Goal: Task Accomplishment & Management: Use online tool/utility

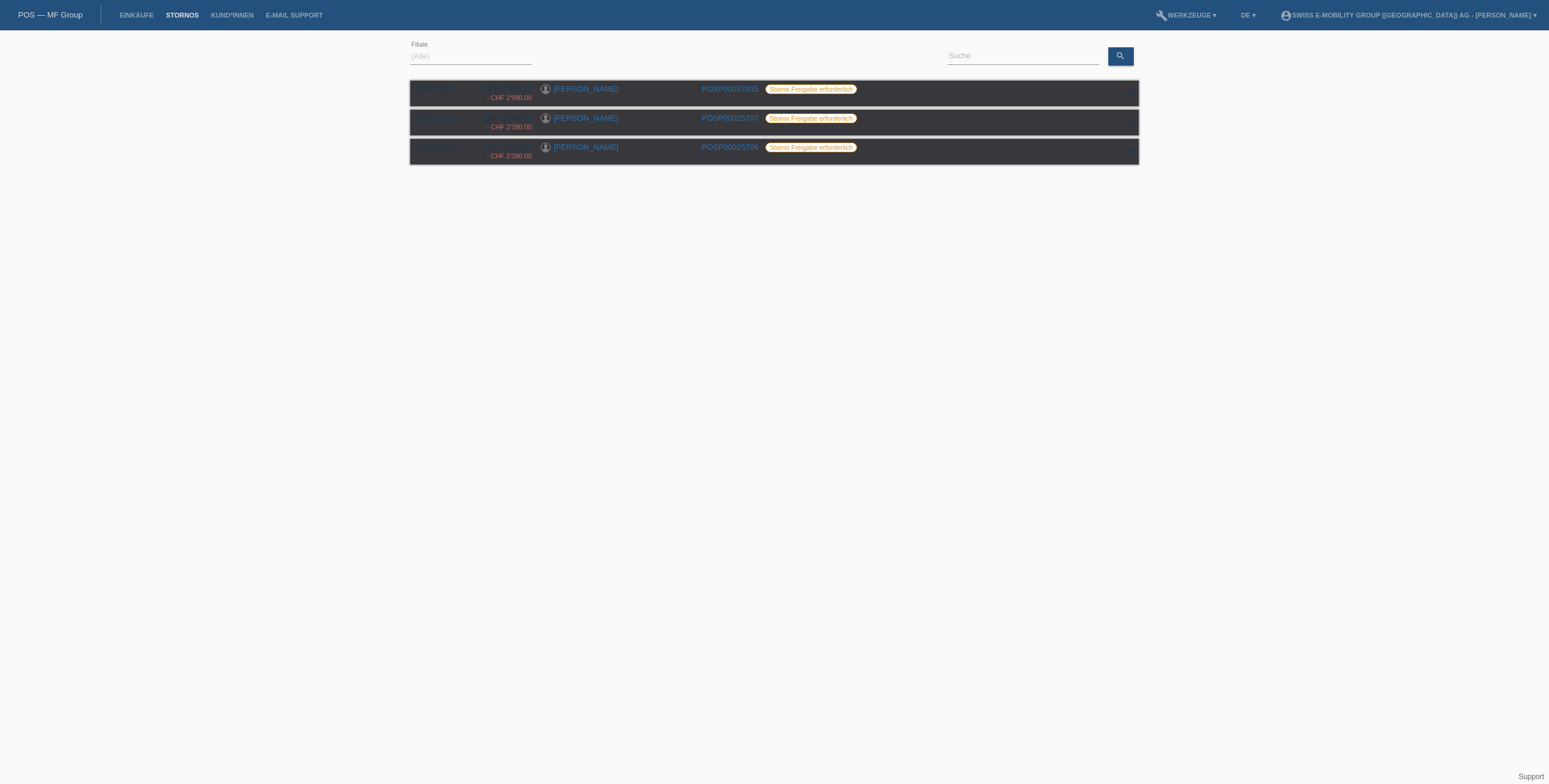
click at [501, 199] on html "POS — MF Group Einkäufe [GEOGRAPHIC_DATA] Kund*innen E-Mail Support menu accoun…" at bounding box center [774, 100] width 1549 height 199
click at [1129, 156] on div "▾" at bounding box center [1130, 152] width 18 height 18
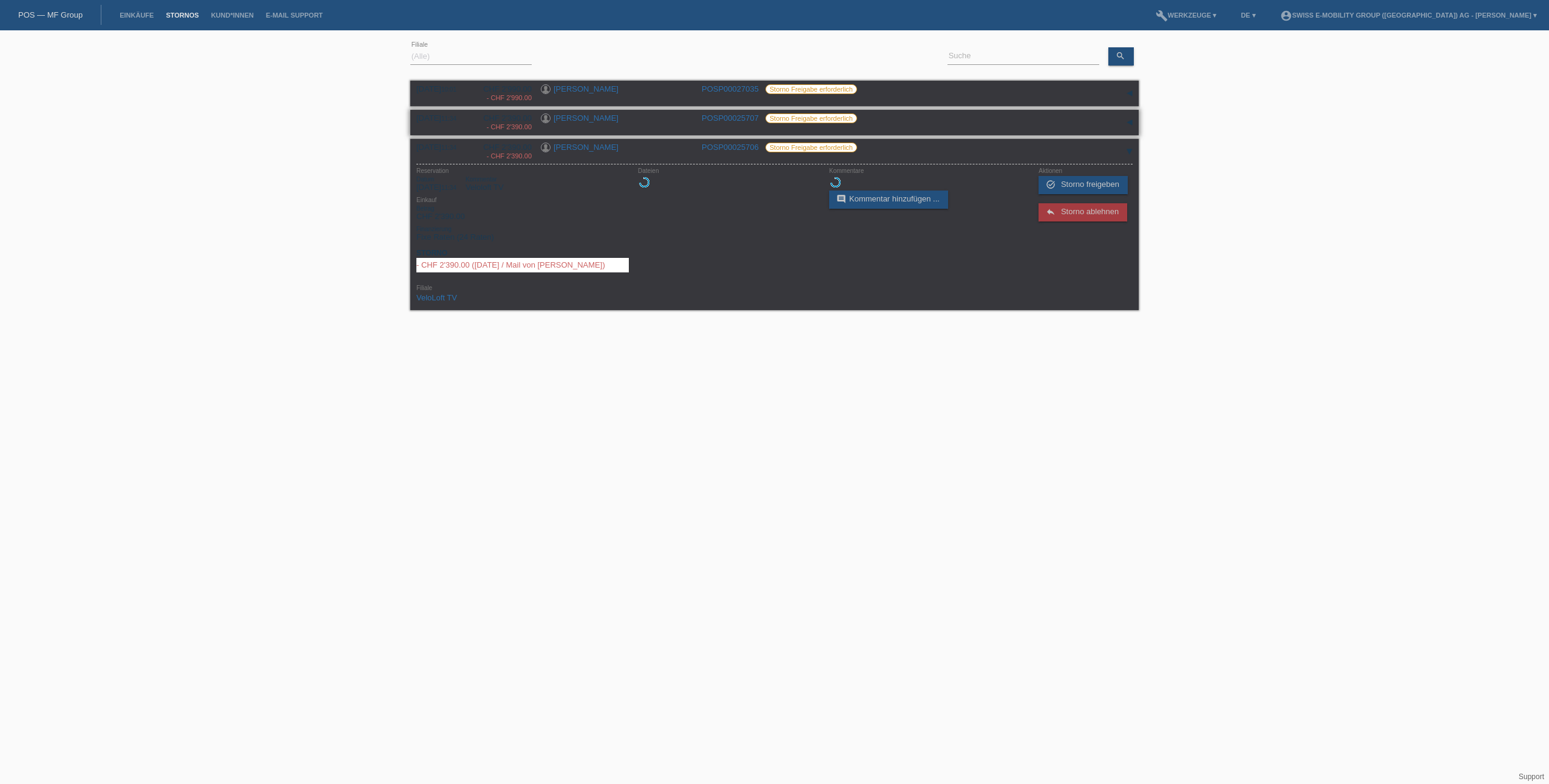
click at [1133, 125] on div "▾" at bounding box center [1130, 123] width 18 height 18
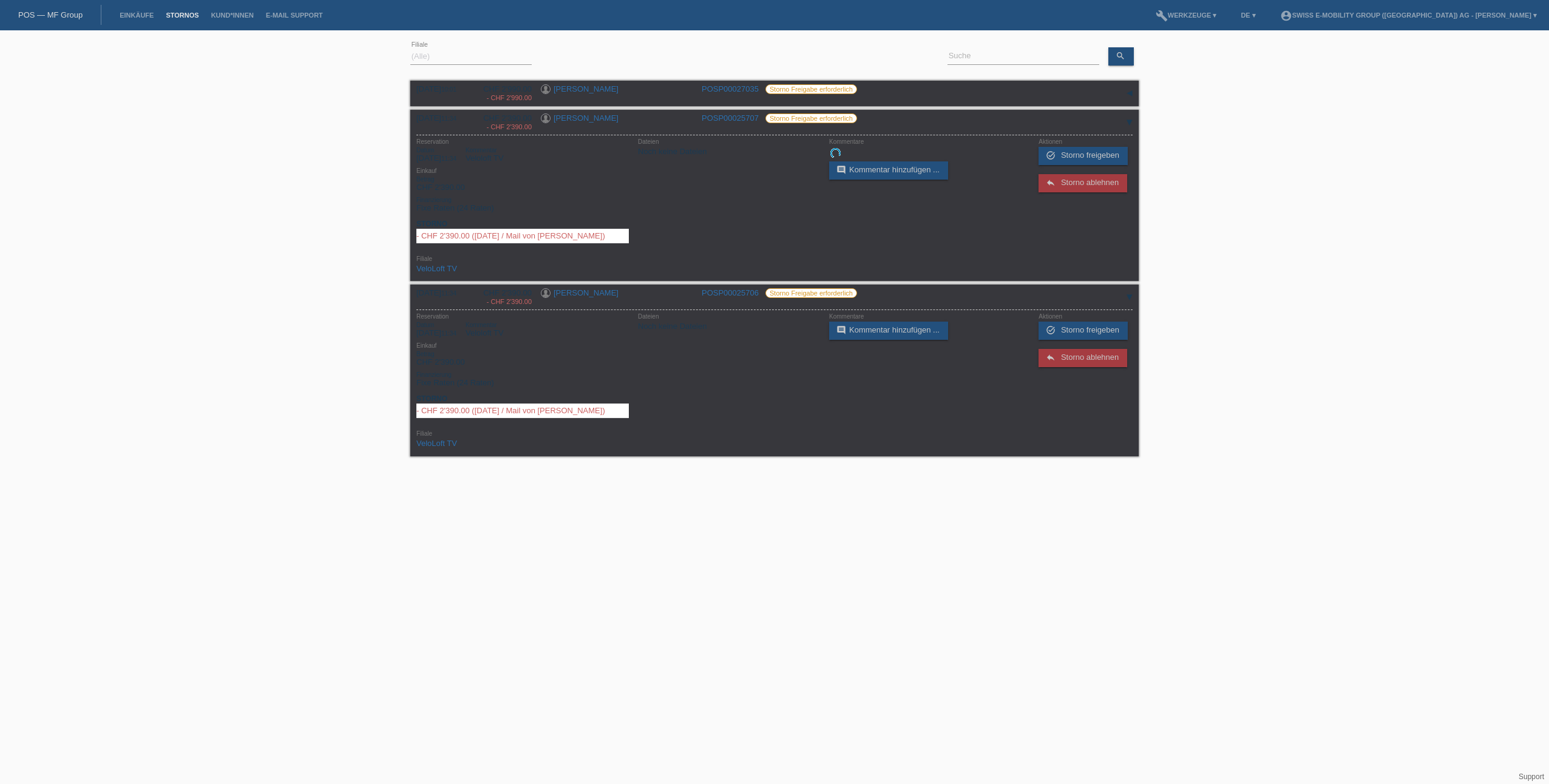
click at [290, 298] on div "[DATE] [DATE] (Alle) [PERSON_NAME]'O Passion Vélo SàRL [GEOGRAPHIC_DATA] [GEOGR…" at bounding box center [774, 253] width 1549 height 433
click at [1087, 335] on span "Storno freigeben" at bounding box center [1090, 330] width 58 height 9
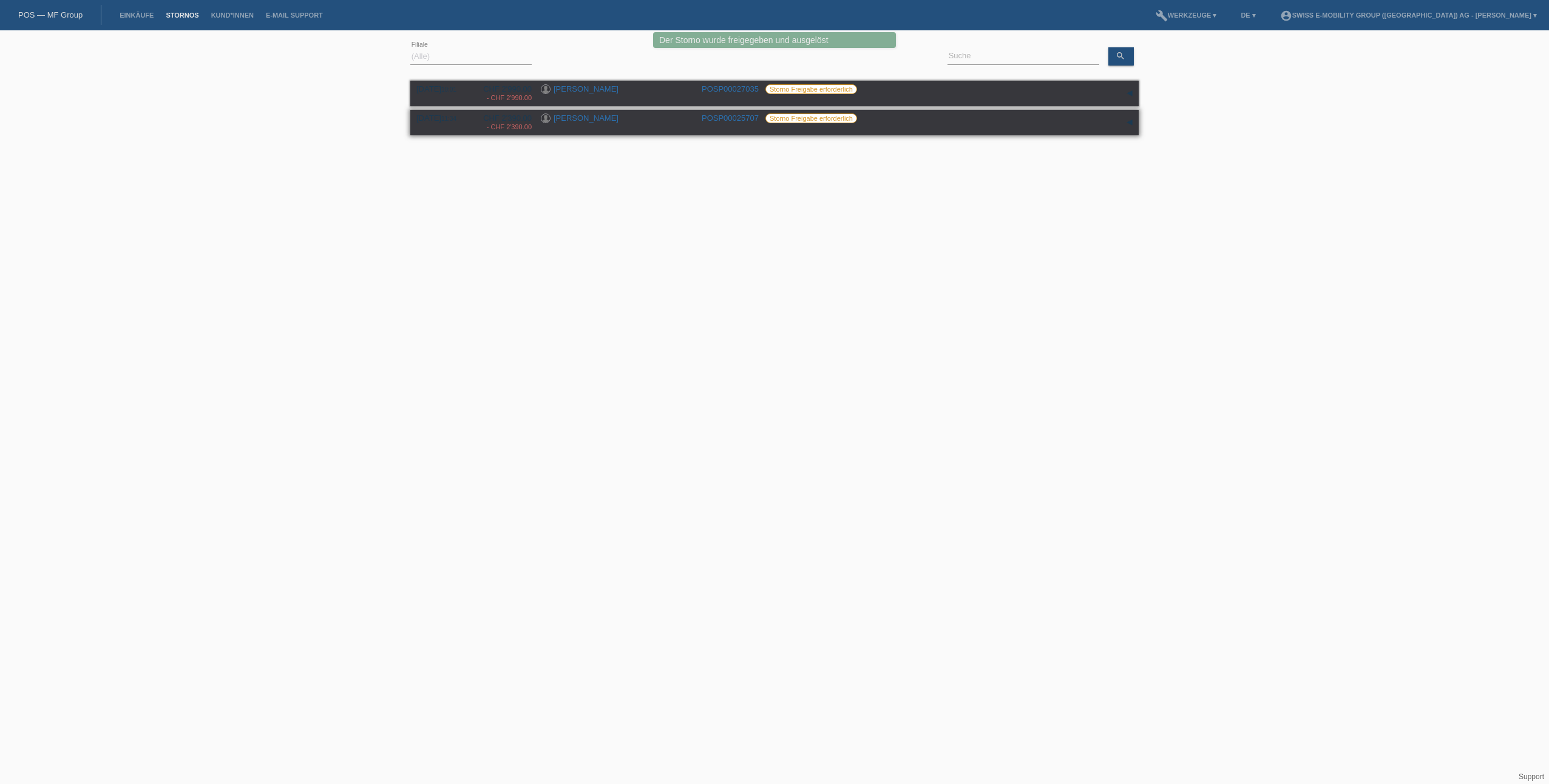
click at [1071, 125] on div "05.08.2025 11:34 CHF 2'390.00 - CHF 2'390.00 Josef Wirz" at bounding box center [774, 123] width 716 height 18
click at [1129, 121] on div "▾" at bounding box center [1130, 123] width 18 height 18
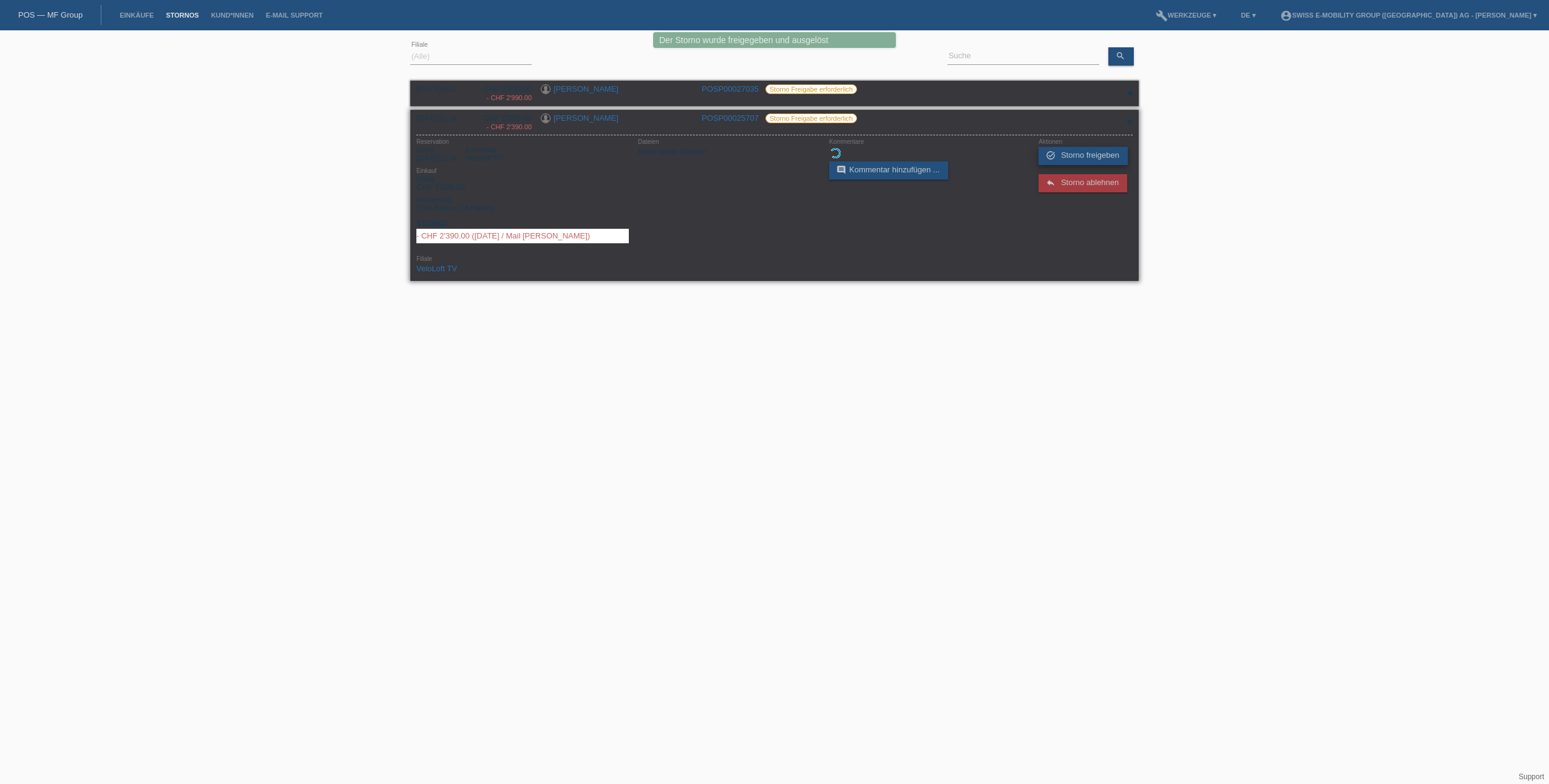
click at [1111, 156] on span "Storno freigeben" at bounding box center [1090, 155] width 58 height 9
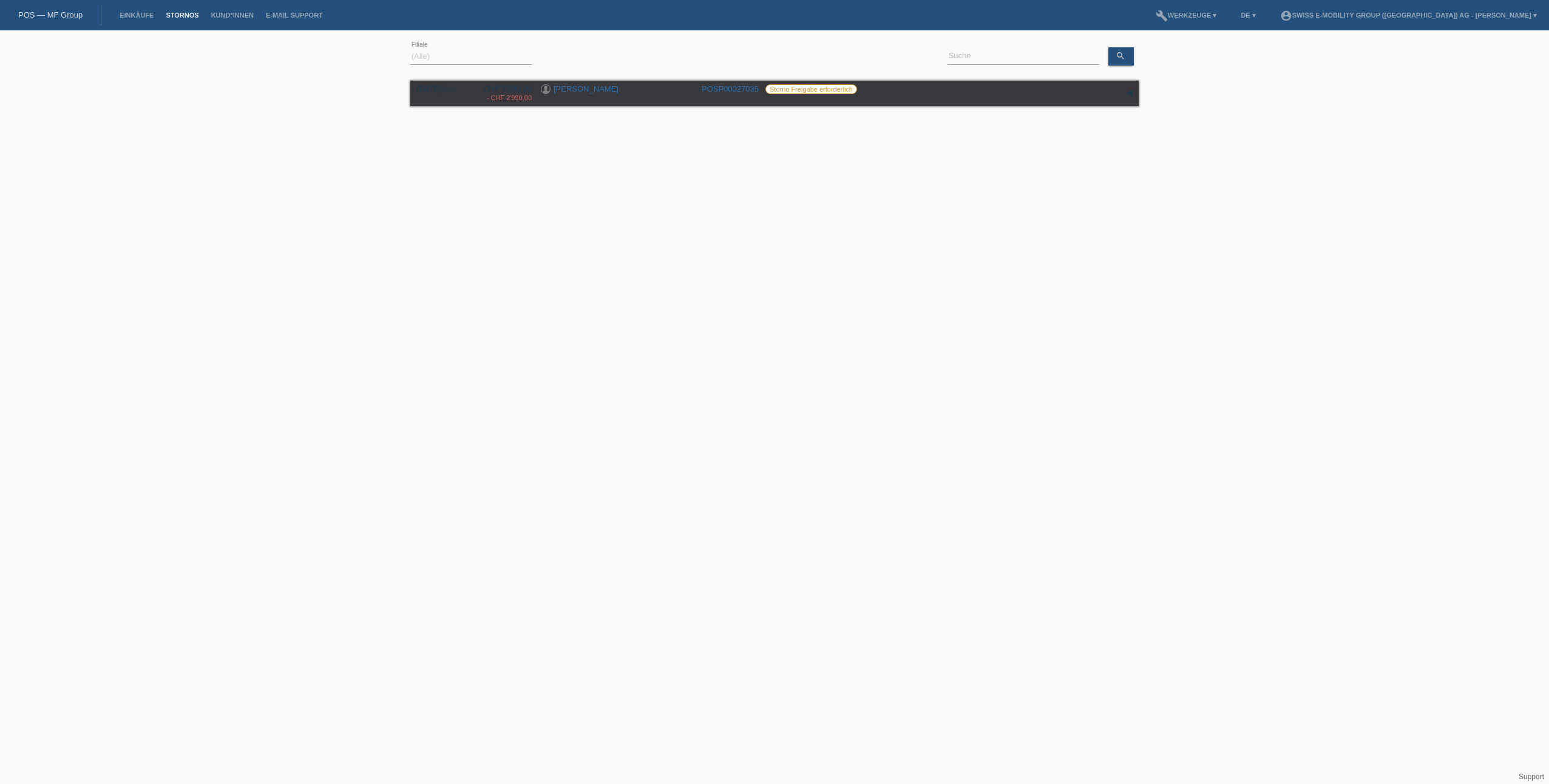
drag, startPoint x: 363, startPoint y: 386, endPoint x: 362, endPoint y: 343, distance: 43.0
click at [363, 199] on html "Der Storno wurde freigegeben und ausgelöst POS — MF Group Einkäufe [GEOGRAPHIC_…" at bounding box center [774, 100] width 1549 height 199
